Goal: Task Accomplishment & Management: Manage account settings

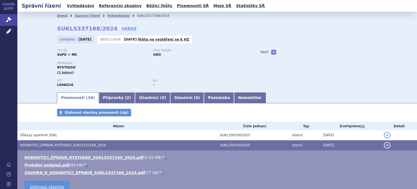
scroll to position [27, 0]
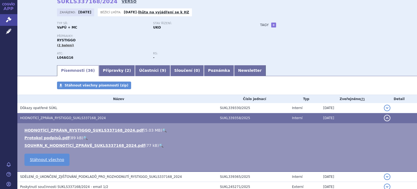
click at [122, 3] on link "VERSO" at bounding box center [129, 1] width 15 height 5
click at [122, 2] on link "VERSO" at bounding box center [129, 1] width 15 height 5
click at [1, 22] on link "Správní řízení" at bounding box center [8, 19] width 17 height 11
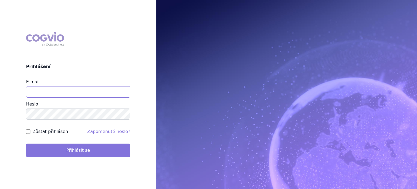
type input "lenkahr@medisonpharma.com"
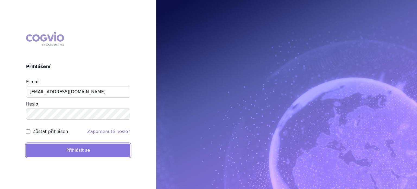
click at [74, 151] on button "Přihlásit se" at bounding box center [78, 150] width 104 height 14
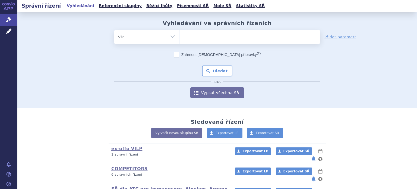
click at [171, 37] on select "Vše Spisová značka Typ SŘ Přípravek/SUKL kód Účastník/Držitel" at bounding box center [146, 36] width 65 height 12
click at [171, 35] on select "Vše Spisová značka Typ SŘ Přípravek/SUKL kód Účastník/Držitel" at bounding box center [146, 36] width 65 height 12
click at [127, 166] on link "COMPETITORS" at bounding box center [129, 168] width 36 height 5
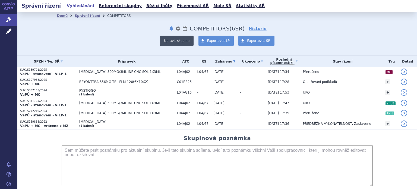
click at [180, 40] on button "Upravit skupinu" at bounding box center [177, 41] width 34 height 10
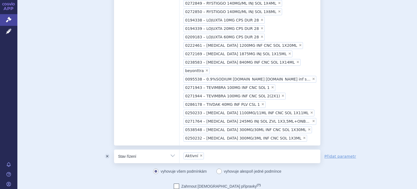
scroll to position [149, 0]
click at [290, 120] on ul "× 0028940 – SOLIRIS 300MG INF CNC SOL 1X30ML × 0168728 – VYNDAQEL 20MG CPS MOL …" at bounding box center [250, 15] width 141 height 256
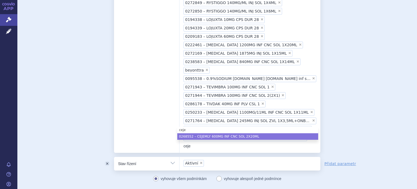
type input "ceje"
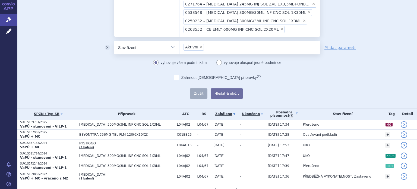
scroll to position [274, 0]
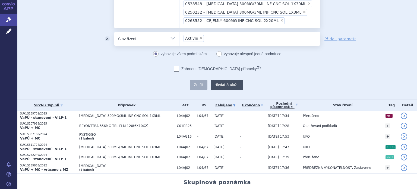
click at [222, 80] on button "Hledat & uložit" at bounding box center [227, 85] width 32 height 10
